Goal: Information Seeking & Learning: Find specific fact

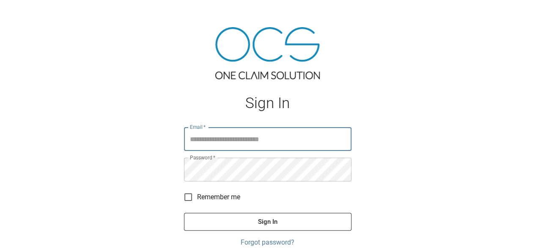
type input "**********"
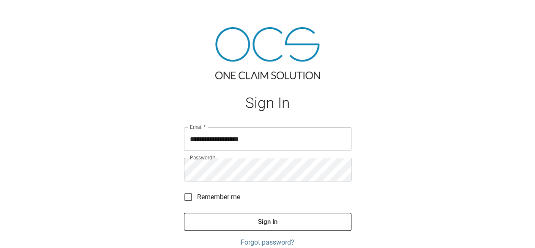
click at [217, 196] on span "Remember me" at bounding box center [218, 197] width 43 height 10
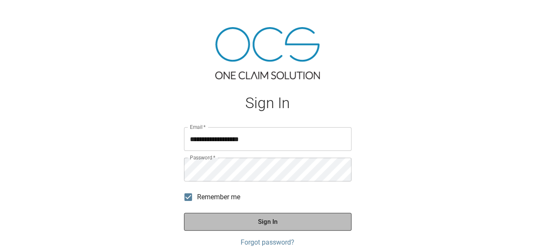
click at [226, 218] on button "Sign In" at bounding box center [268, 221] width 168 height 18
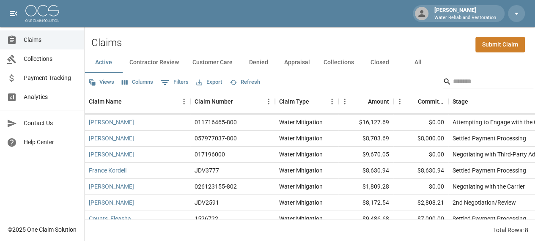
scroll to position [23, 0]
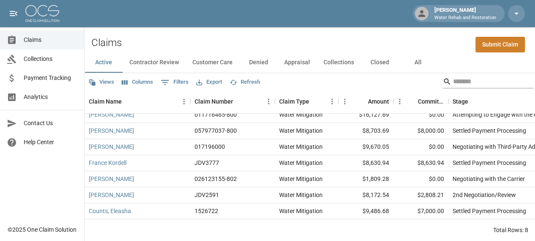
click at [468, 77] on input "Search" at bounding box center [487, 82] width 68 height 14
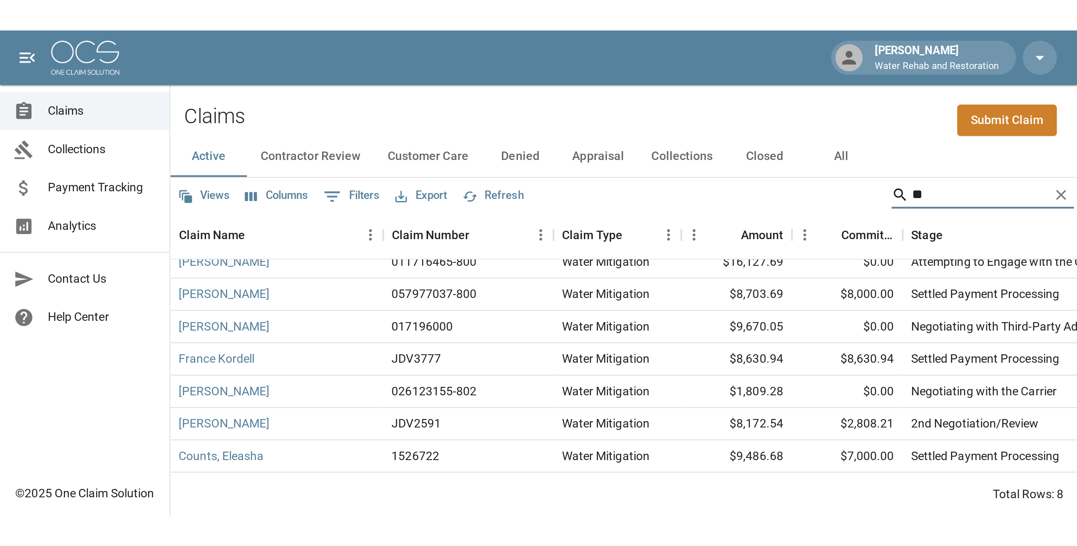
scroll to position [0, 0]
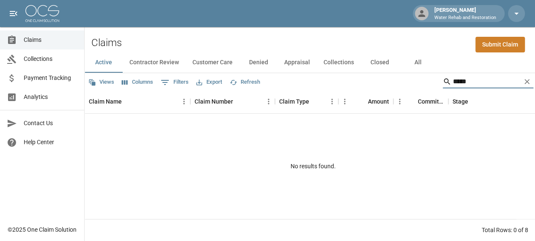
click at [480, 77] on input "*****" at bounding box center [487, 82] width 68 height 14
type input "*"
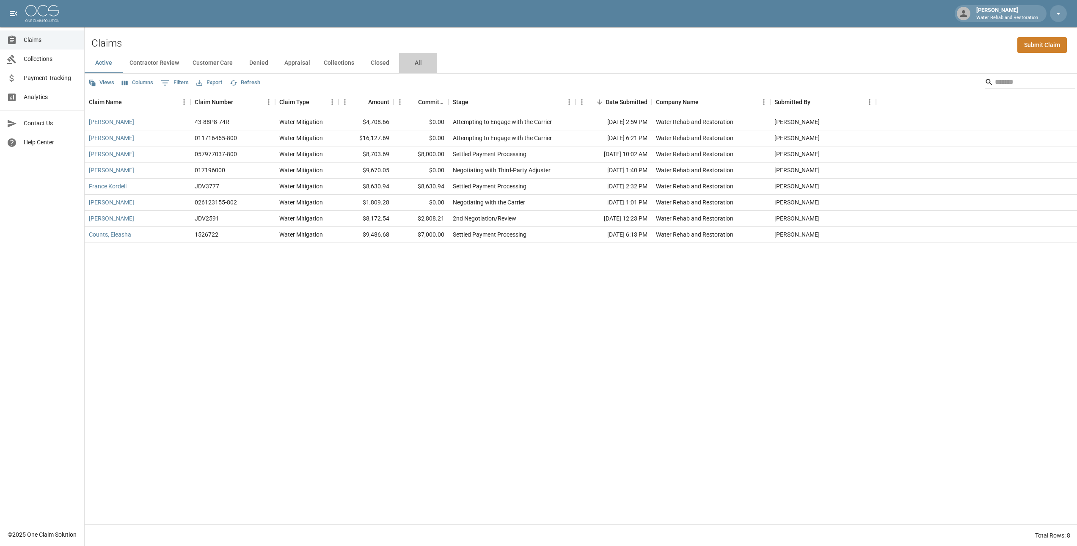
click at [419, 64] on button "All" at bounding box center [418, 63] width 38 height 20
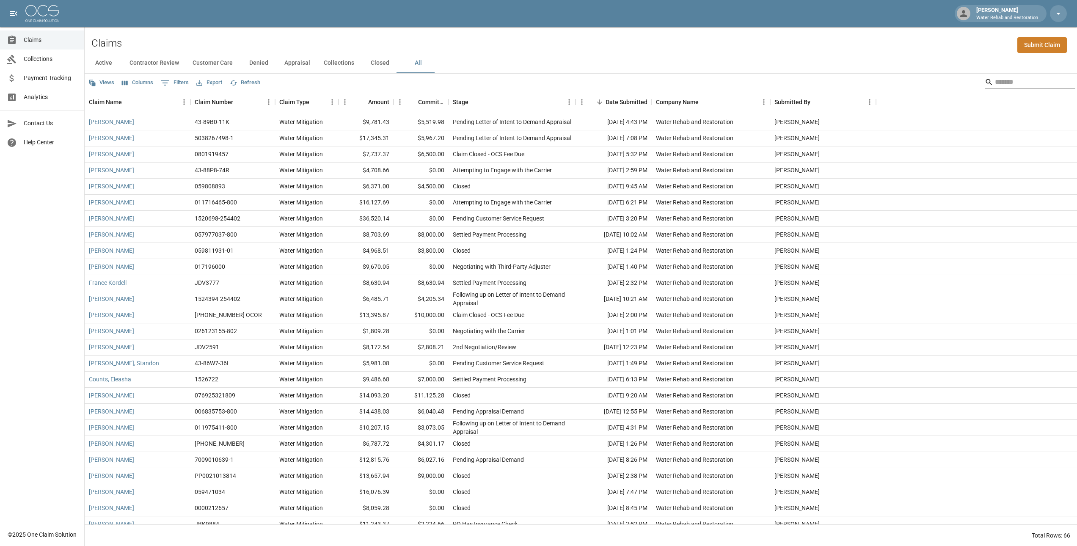
click at [535, 77] on input "Search" at bounding box center [1029, 82] width 68 height 14
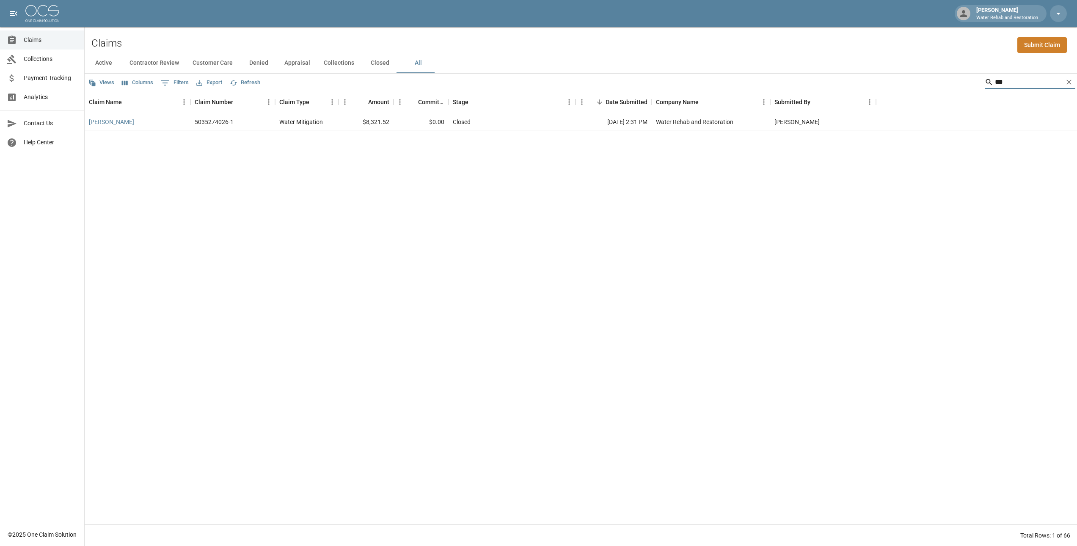
type input "****"
click at [111, 126] on link "[PERSON_NAME]" at bounding box center [111, 122] width 45 height 8
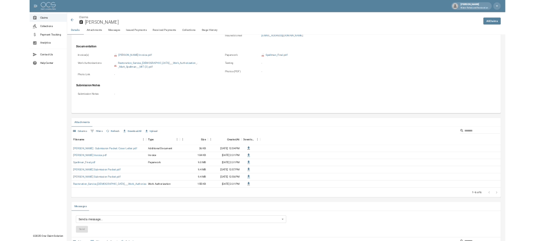
scroll to position [339, 0]
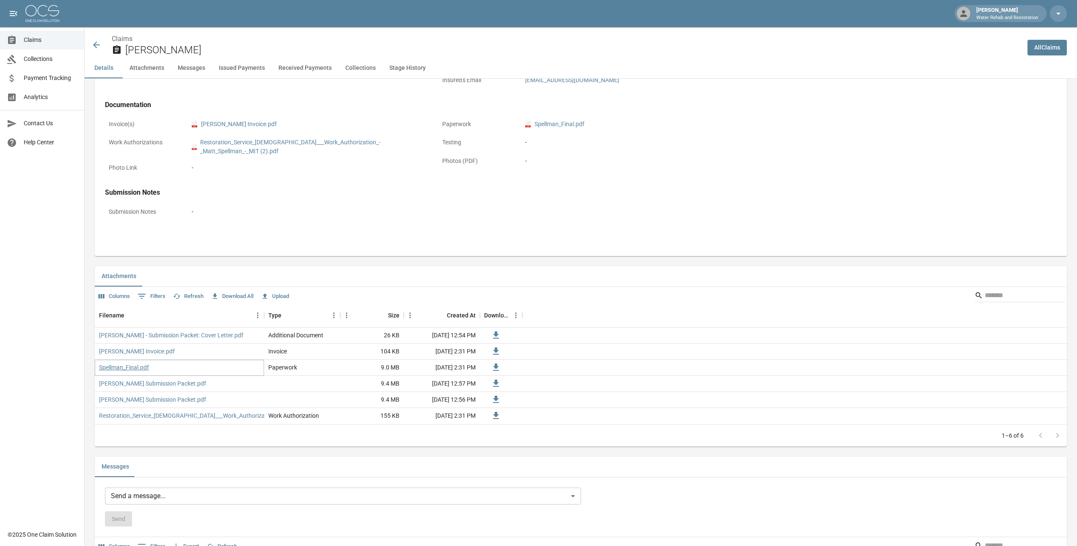
click at [143, 247] on link "Spellman_Final.pdf" at bounding box center [124, 367] width 50 height 8
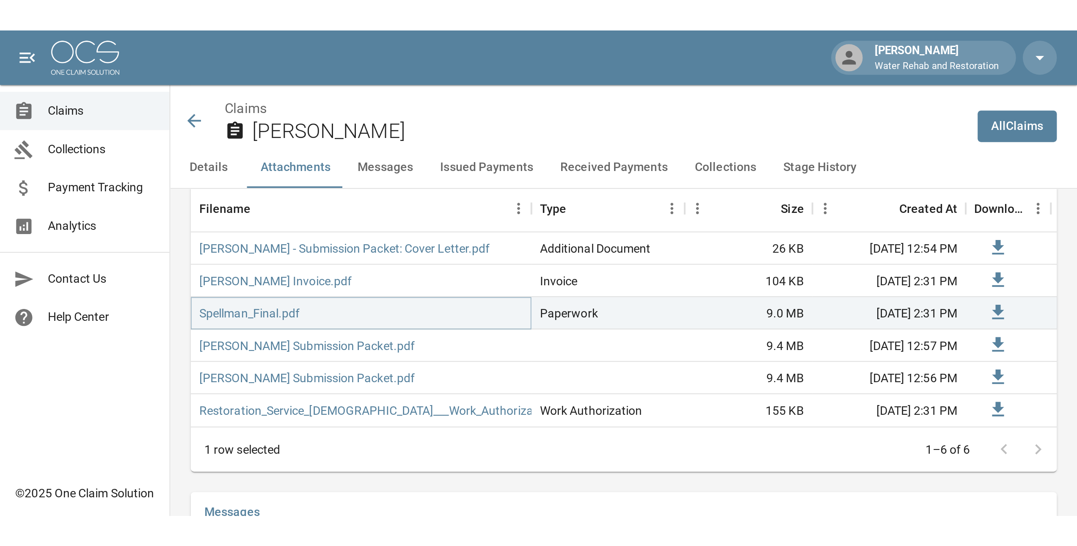
scroll to position [593, 0]
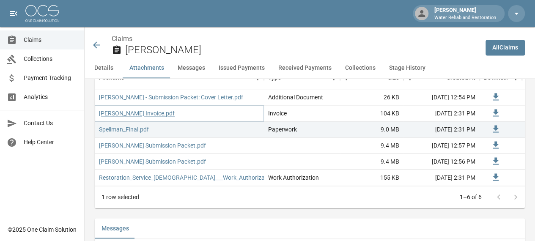
click at [150, 112] on link "[PERSON_NAME] Invoice.pdf" at bounding box center [137, 113] width 76 height 8
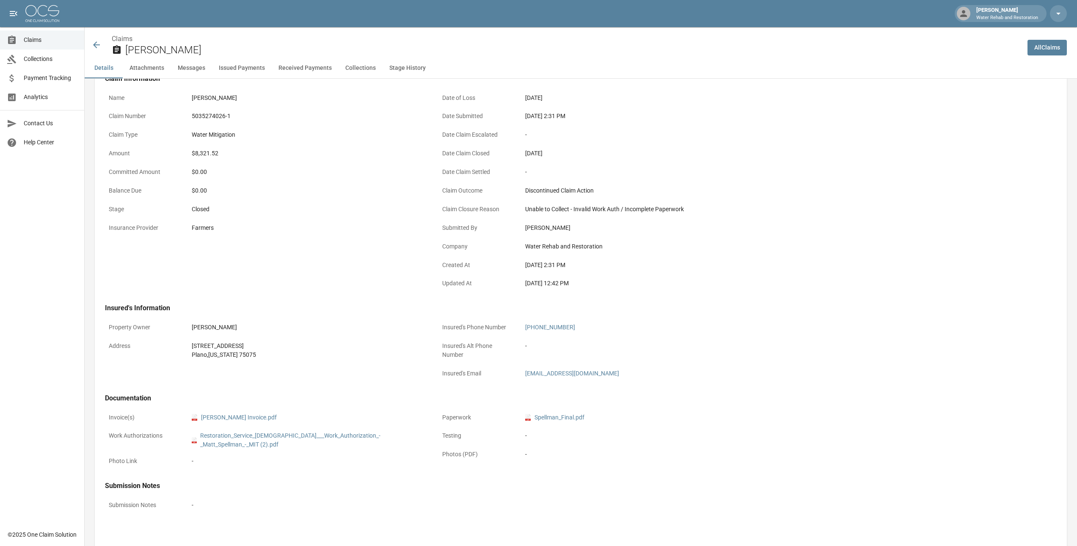
scroll to position [0, 0]
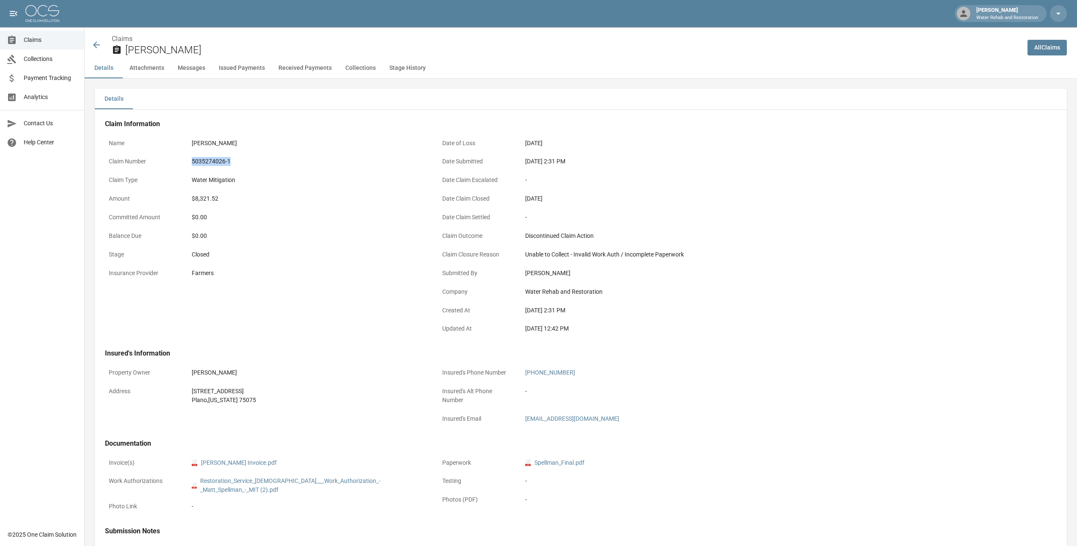
drag, startPoint x: 191, startPoint y: 163, endPoint x: 233, endPoint y: 168, distance: 42.2
click at [233, 168] on div "5035274026-1" at bounding box center [308, 161] width 240 height 17
copy div "5035274026-1"
